Goal: Task Accomplishment & Management: Complete application form

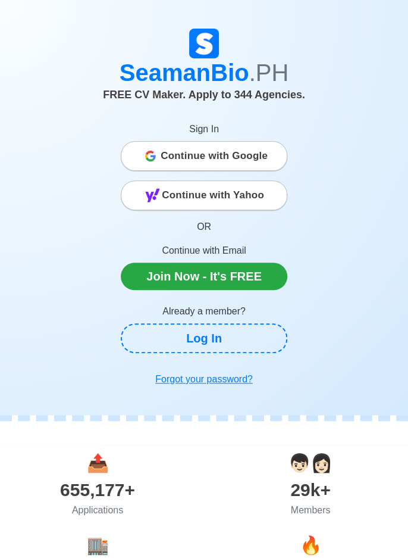
click at [262, 159] on span "Continue with Google" at bounding box center [214, 156] width 107 height 24
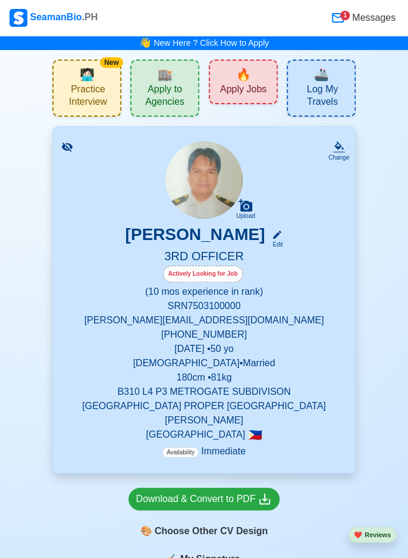
click at [272, 233] on icon at bounding box center [277, 234] width 11 height 11
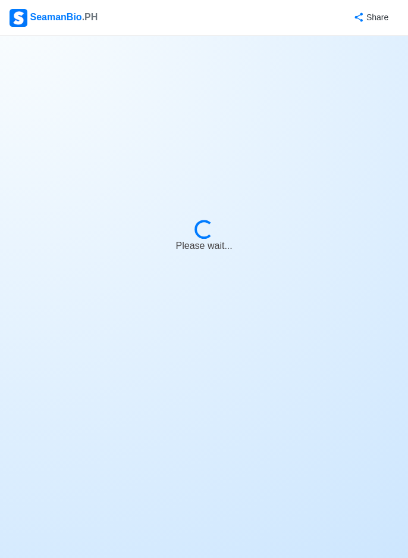
select select "Actively Looking for Job"
select select "Visible for Hiring"
select select "Married"
select select "[DEMOGRAPHIC_DATA]"
select select "PH"
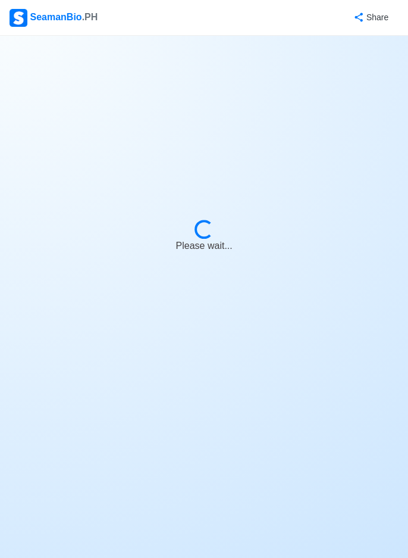
select select "0"
select select "10"
select select "4102416000000"
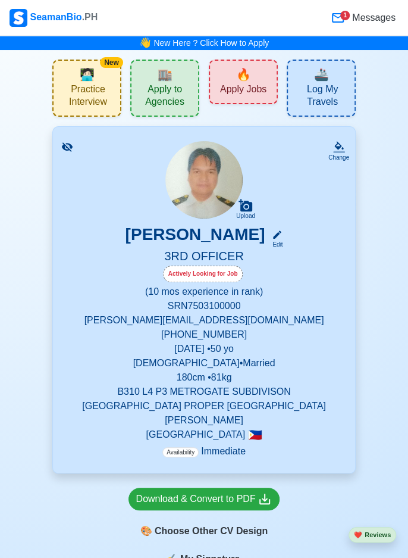
click at [155, 93] on span "Apply to Agencies" at bounding box center [165, 96] width 62 height 27
click at [263, 82] on div "🔥 Apply Jobs" at bounding box center [243, 82] width 69 height 45
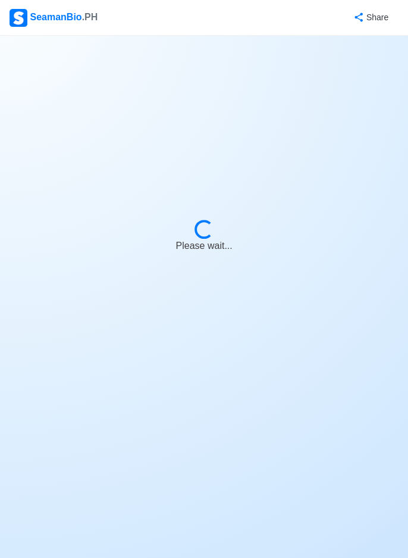
select select "3rd Officer"
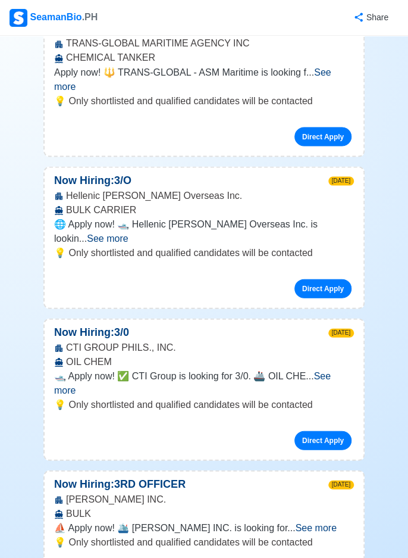
scroll to position [4937, 0]
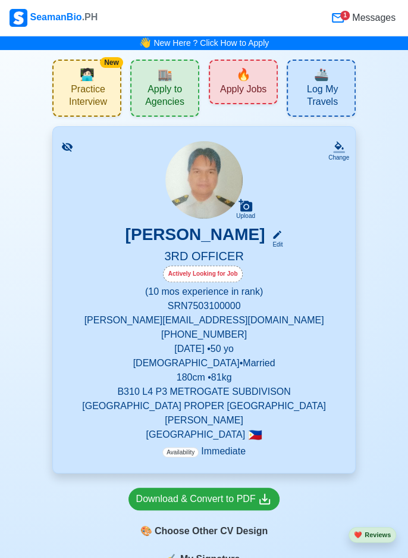
click at [266, 85] on span "Apply Jobs" at bounding box center [243, 90] width 46 height 15
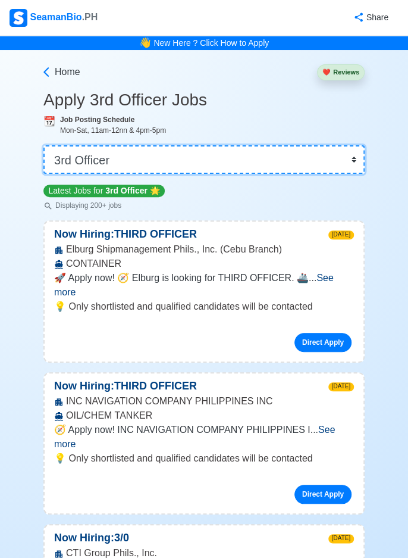
click at [357, 160] on select "👉 Select Rank or Position Master Chief Officer 2nd Officer 3rd Officer Junior O…" at bounding box center [203, 159] width 321 height 29
select select "[PERSON_NAME]"
click at [43, 145] on select "👉 Select Rank or Position Master Chief Officer 2nd Officer 3rd Officer Junior O…" at bounding box center [203, 159] width 321 height 29
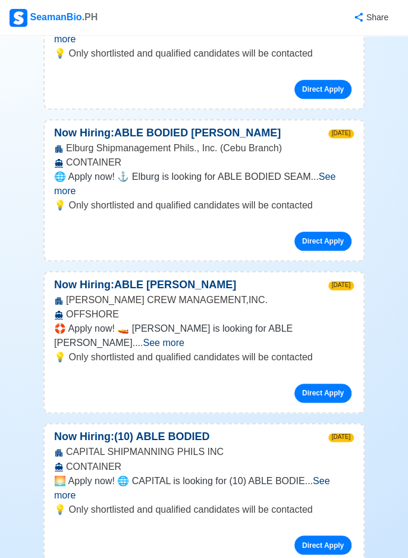
scroll to position [253, 0]
click at [184, 338] on span "See more" at bounding box center [163, 343] width 41 height 10
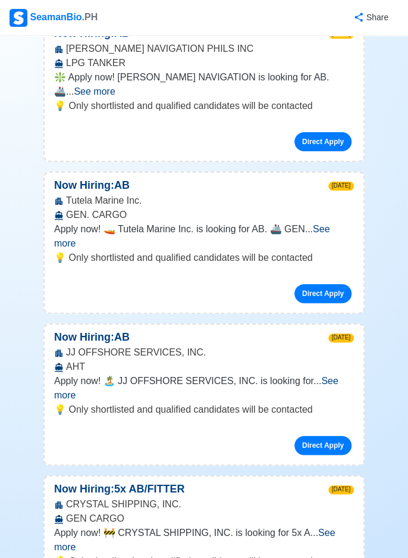
scroll to position [1350, 0]
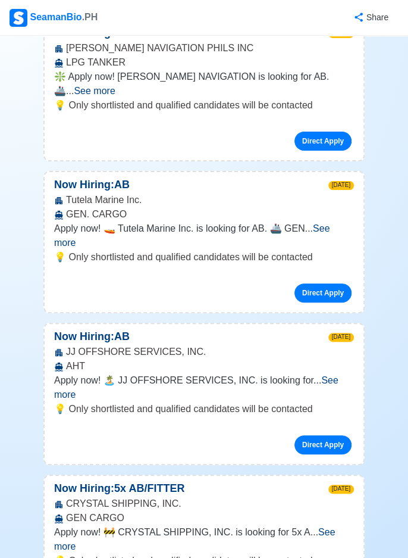
click at [346, 345] on div "JJ OFFSHORE SERVICES, INC. AHT" at bounding box center [204, 359] width 319 height 29
click at [336, 375] on span "See more" at bounding box center [196, 387] width 285 height 24
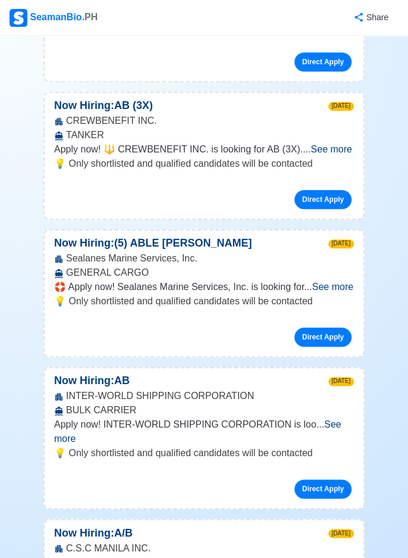
scroll to position [7350, 0]
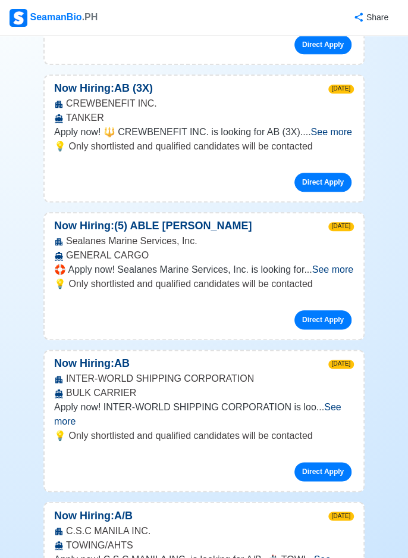
scroll to position [7368, 0]
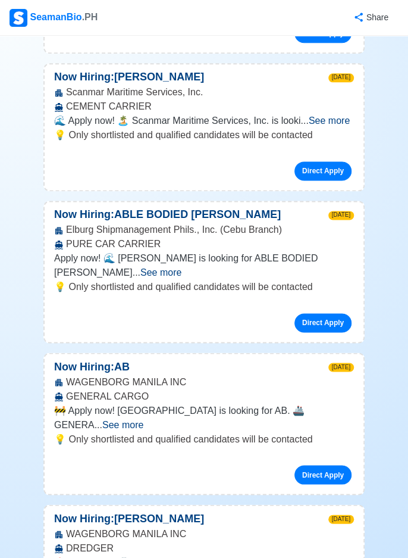
scroll to position [8954, 0]
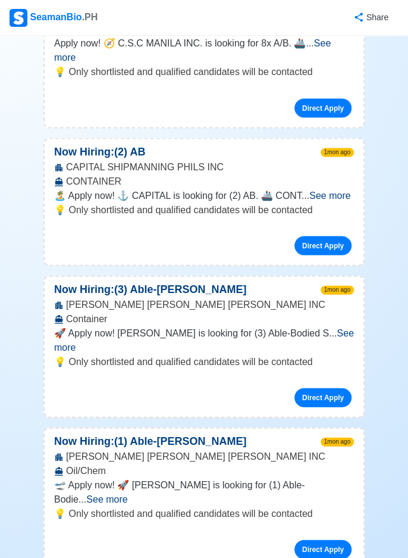
scroll to position [12087, 0]
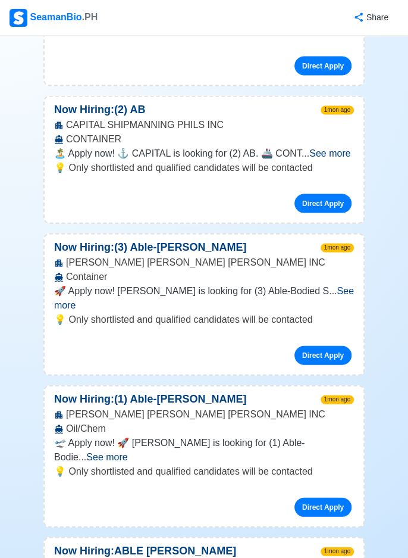
scroll to position [12108, 0]
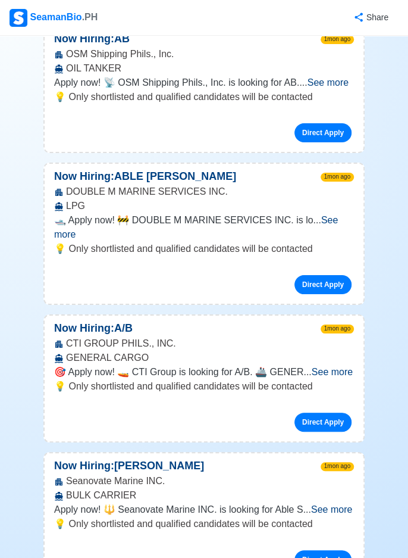
scroll to position [14115, 0]
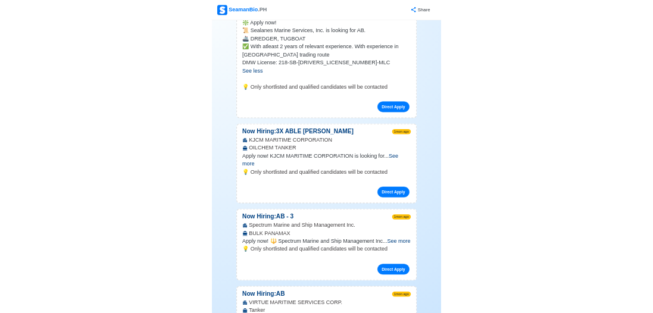
scroll to position [15274, 0]
